Goal: Information Seeking & Learning: Compare options

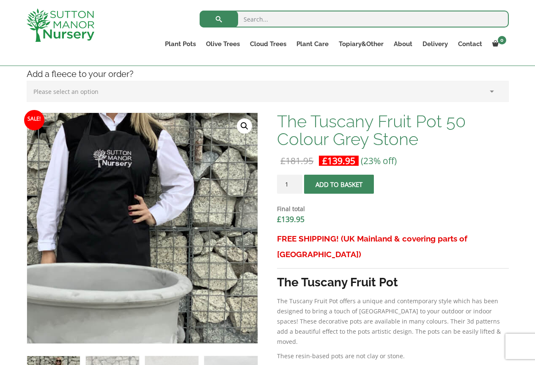
scroll to position [225, 0]
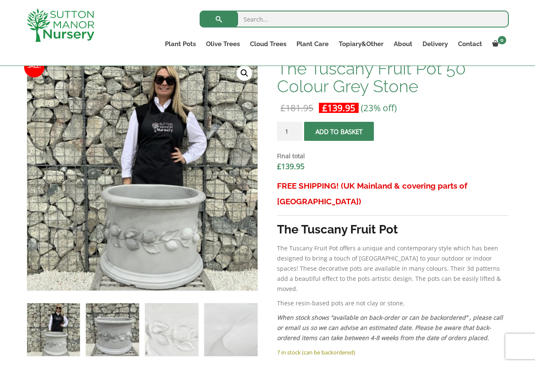
click at [114, 334] on img at bounding box center [112, 329] width 53 height 53
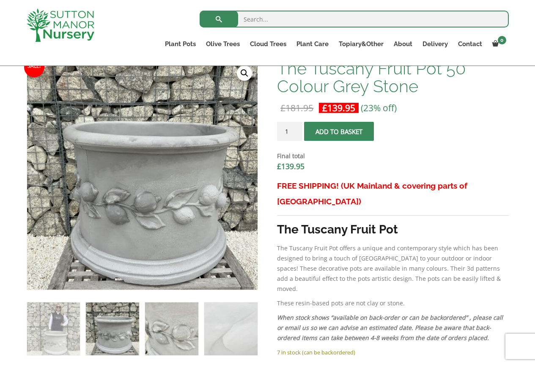
click at [175, 323] on img at bounding box center [171, 328] width 53 height 53
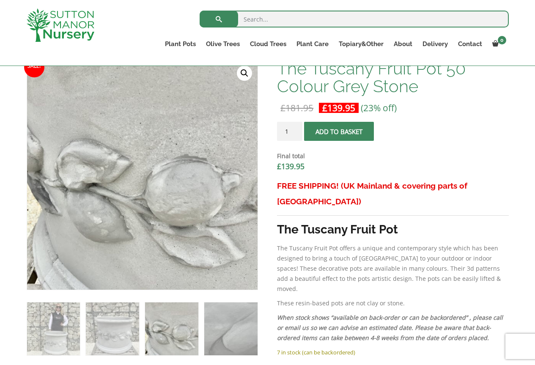
click at [220, 317] on img at bounding box center [230, 328] width 53 height 53
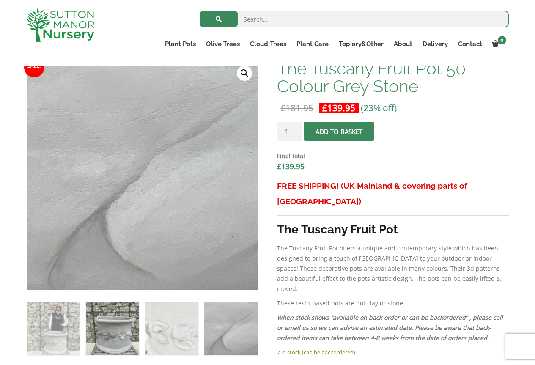
click at [106, 317] on img at bounding box center [112, 328] width 53 height 53
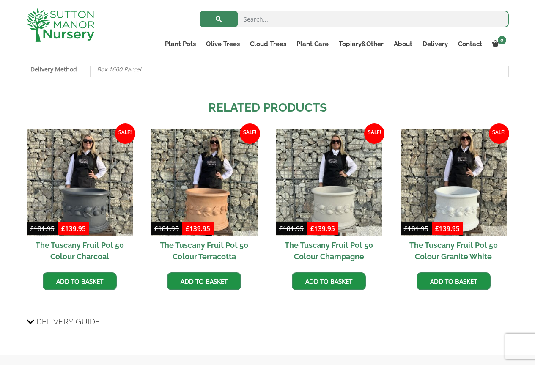
scroll to position [605, 0]
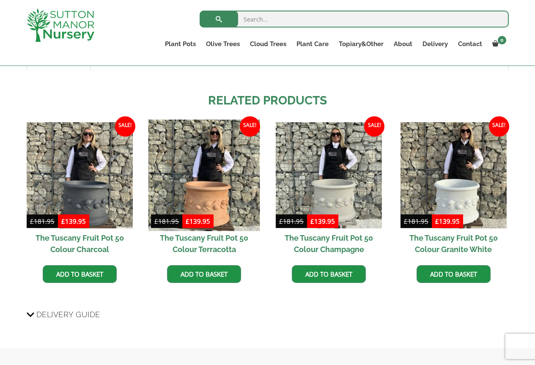
click at [224, 125] on img at bounding box center [204, 175] width 112 height 112
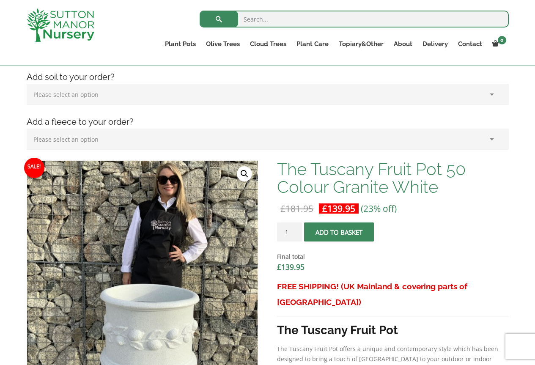
scroll to position [225, 0]
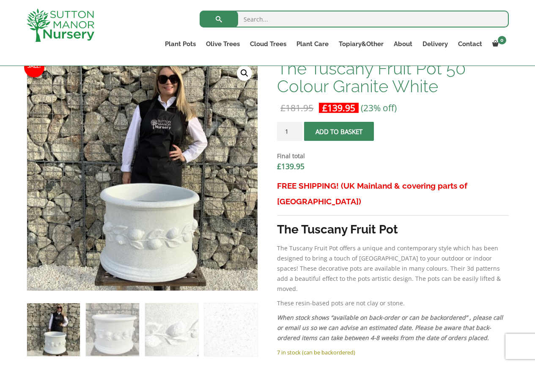
click at [140, 310] on ol at bounding box center [142, 324] width 231 height 66
click at [174, 314] on img at bounding box center [171, 329] width 53 height 53
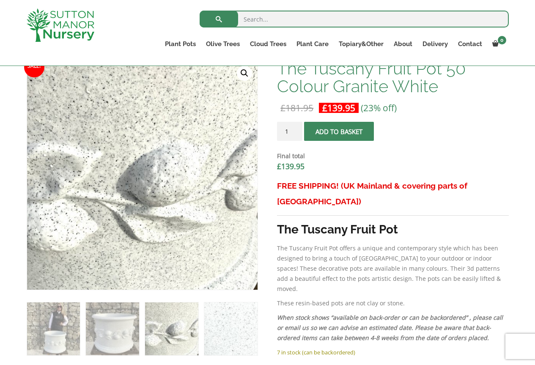
click at [218, 320] on img at bounding box center [230, 328] width 53 height 53
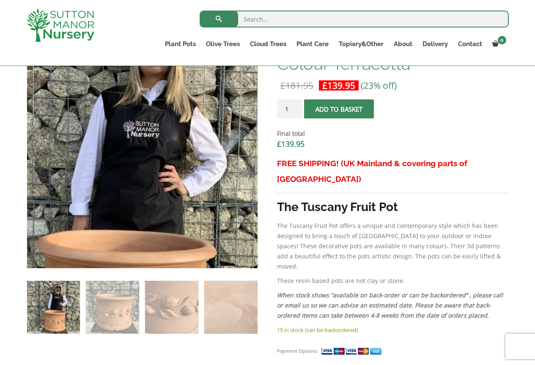
scroll to position [254, 0]
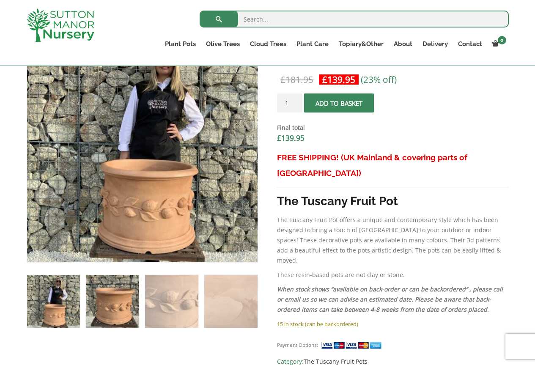
click at [126, 297] on img at bounding box center [112, 301] width 53 height 53
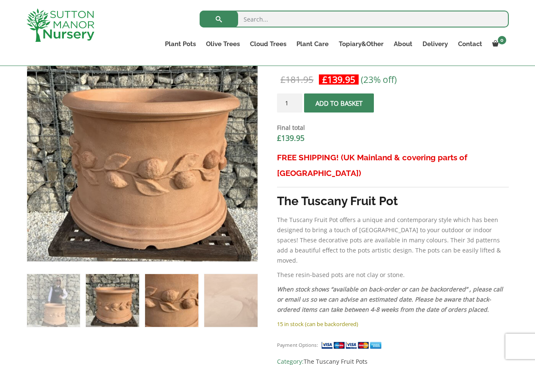
click at [181, 295] on img at bounding box center [171, 300] width 53 height 53
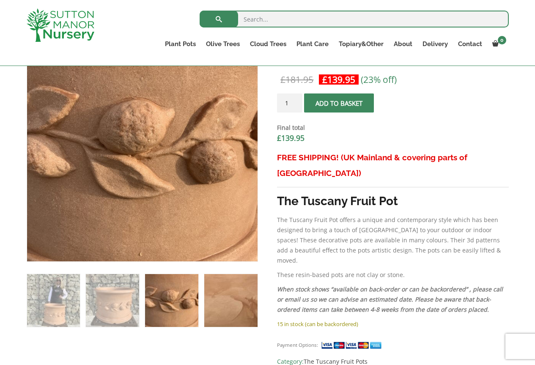
click at [228, 294] on img at bounding box center [230, 300] width 53 height 53
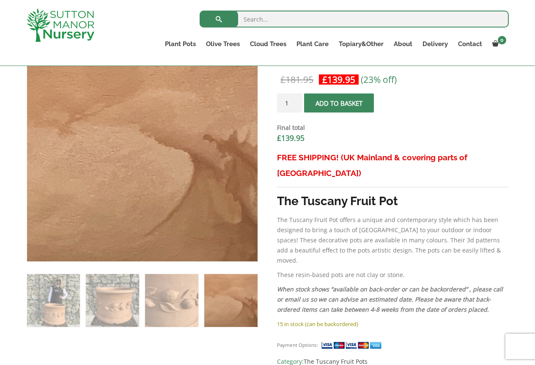
click at [228, 294] on img at bounding box center [230, 300] width 53 height 53
click at [356, 217] on p "The Tuscany Fruit Pot offers a unique and contemporary style which has been des…" at bounding box center [392, 240] width 231 height 51
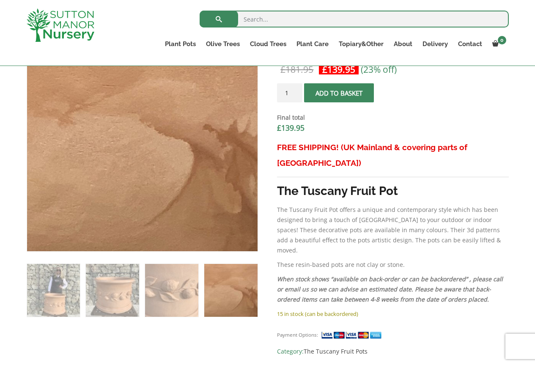
scroll to position [268, 0]
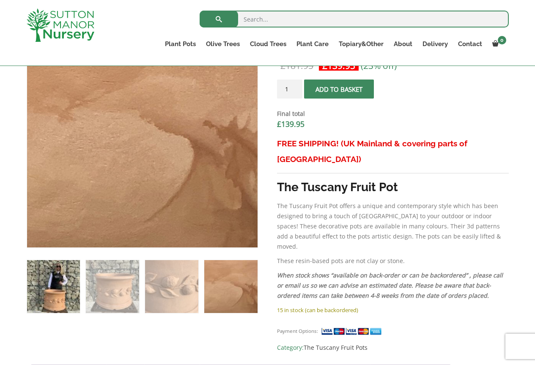
click at [43, 277] on img at bounding box center [53, 286] width 53 height 53
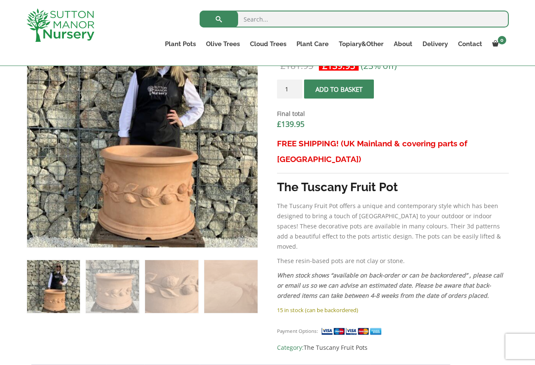
scroll to position [227, 0]
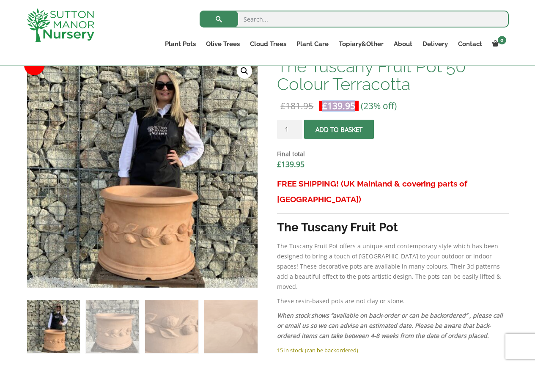
drag, startPoint x: 324, startPoint y: 106, endPoint x: 355, endPoint y: 106, distance: 30.9
click at [355, 106] on bdi "£ 139.95" at bounding box center [338, 106] width 33 height 12
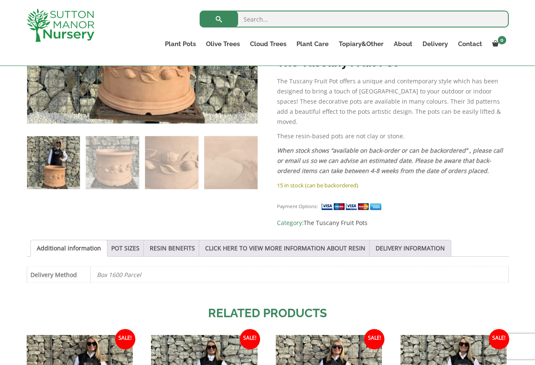
scroll to position [396, 0]
